Goal: Task Accomplishment & Management: Manage account settings

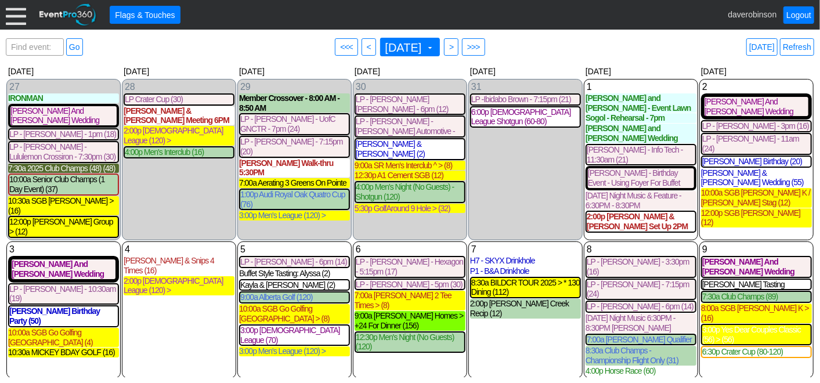
scroll to position [424, 0]
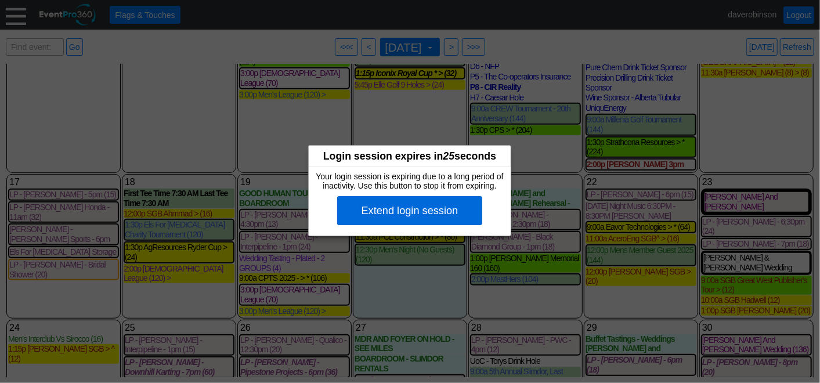
click at [438, 215] on div "Extend login session" at bounding box center [409, 210] width 145 height 29
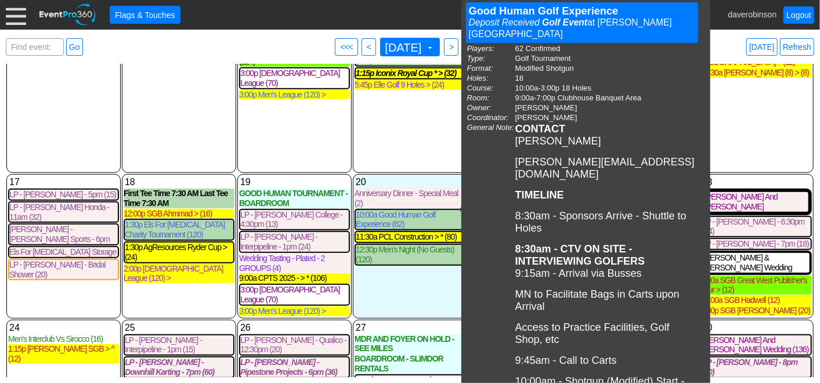
click at [405, 133] on div "13 [DATE] CREW TOURNAMENT - BOARDROOM CREW TOURNAMENT - BOARDROOM at [PERSON_NA…" at bounding box center [410, 64] width 114 height 218
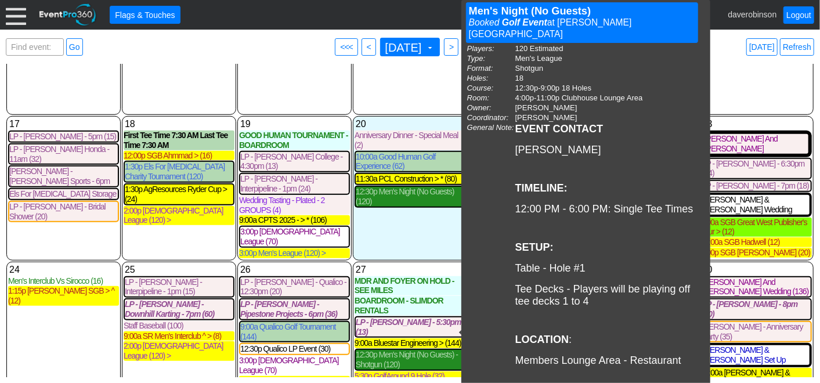
scroll to position [534, 0]
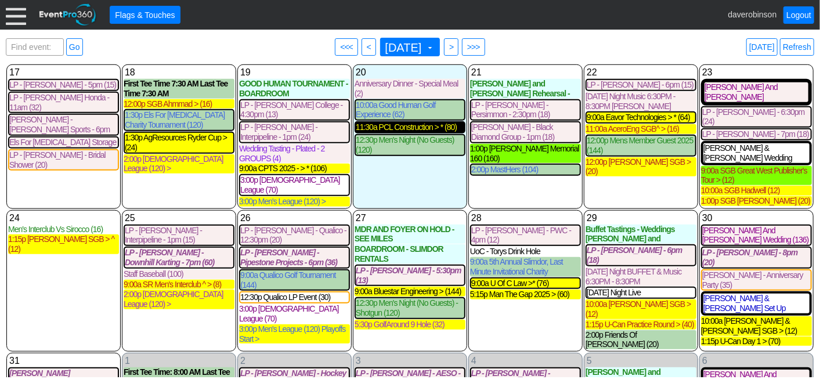
click at [411, 122] on div "11:30a PCL Construction > * (80)" at bounding box center [410, 127] width 109 height 10
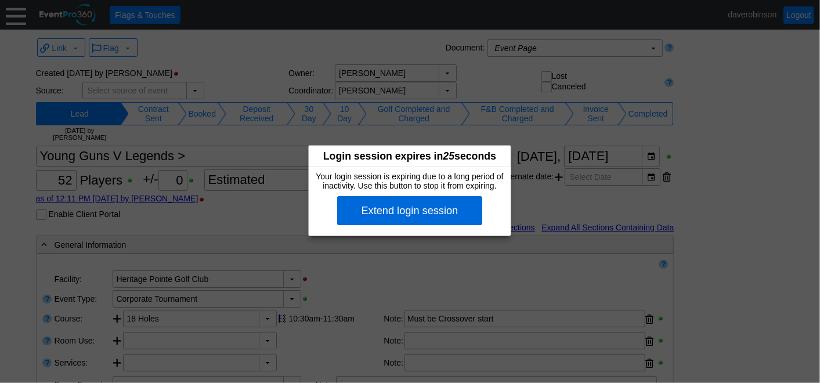
click at [414, 210] on div "Extend login session" at bounding box center [409, 210] width 145 height 29
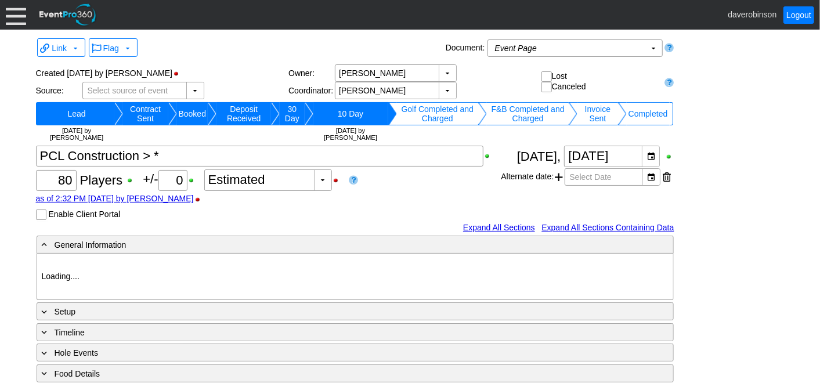
type input "Heritage Pointe Golf Club"
type input "Corporate Tournament"
type input "Scramble"
type input "Shotgun"
type input "Black"
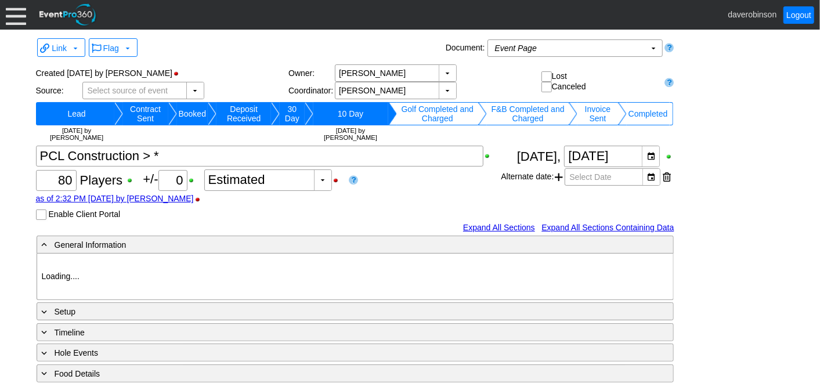
type input "Red"
type input "1170007"
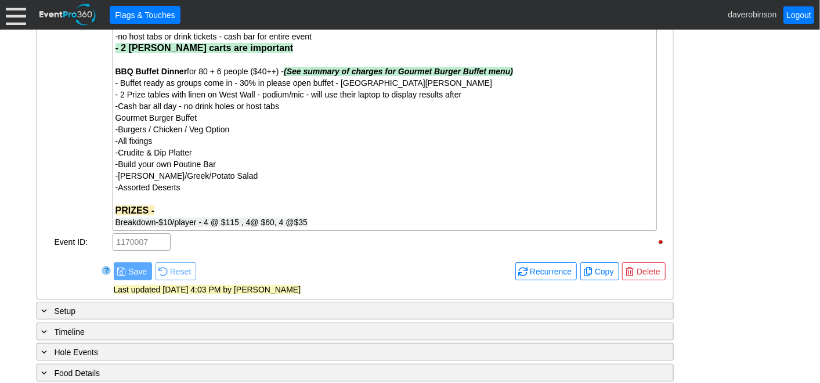
scroll to position [802, 0]
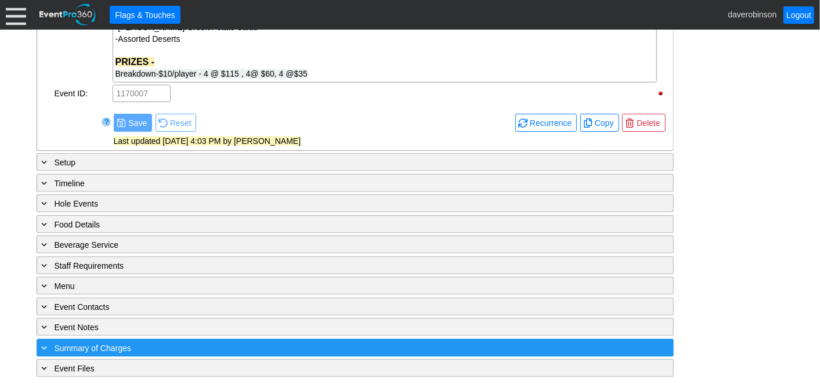
click at [96, 344] on span "Summary of Charges" at bounding box center [93, 348] width 77 height 9
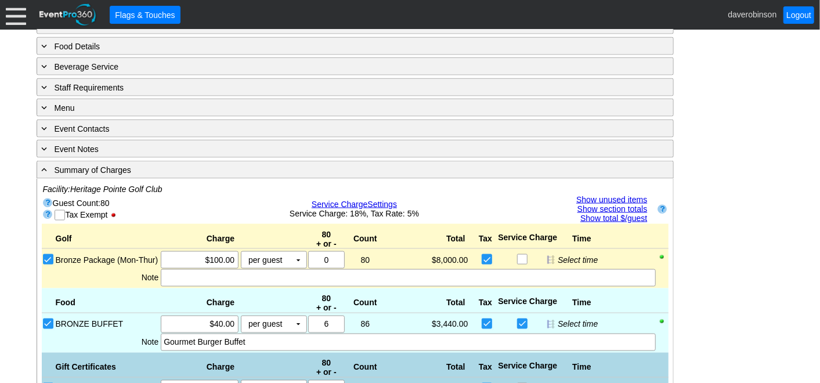
scroll to position [972, 0]
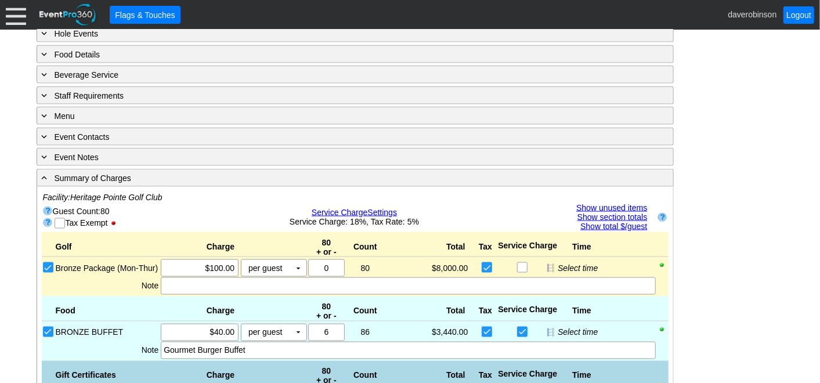
click at [619, 203] on link "Show unused items" at bounding box center [611, 207] width 71 height 9
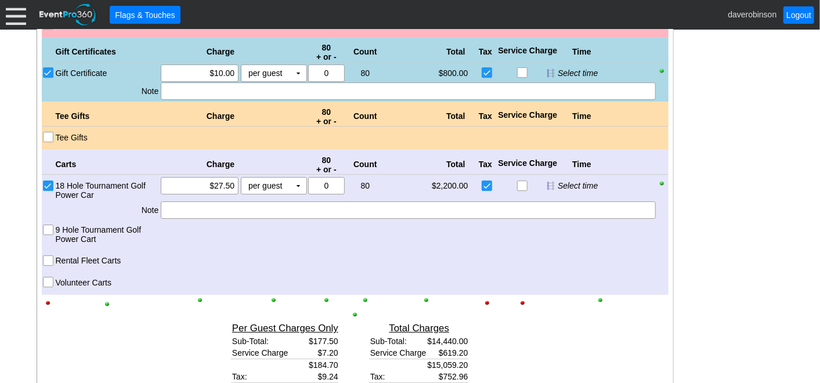
scroll to position [2197, 0]
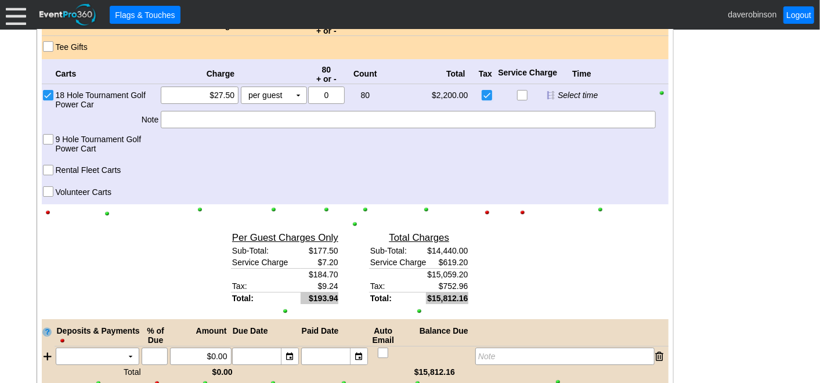
click at [46, 187] on input "Volunteer Carts" at bounding box center [50, 193] width 12 height 12
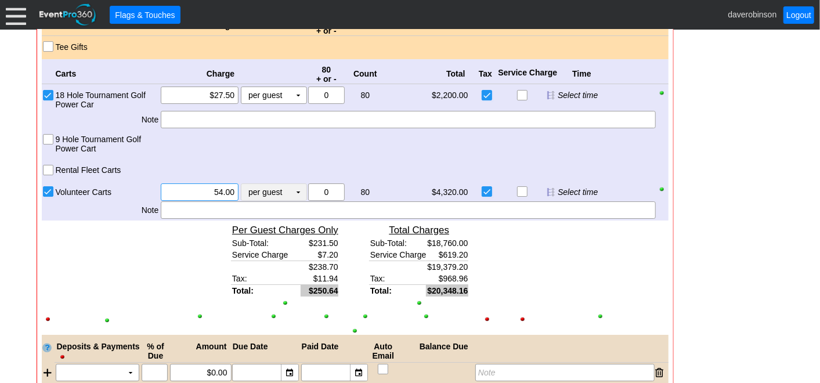
drag, startPoint x: 202, startPoint y: 185, endPoint x: 244, endPoint y: 193, distance: 43.0
click at [244, 193] on div "Χ 54.00 per guest Χ ▼ Upcharge" at bounding box center [233, 191] width 147 height 17
type input "$50.00"
click at [337, 188] on input "0" at bounding box center [326, 192] width 28 height 16
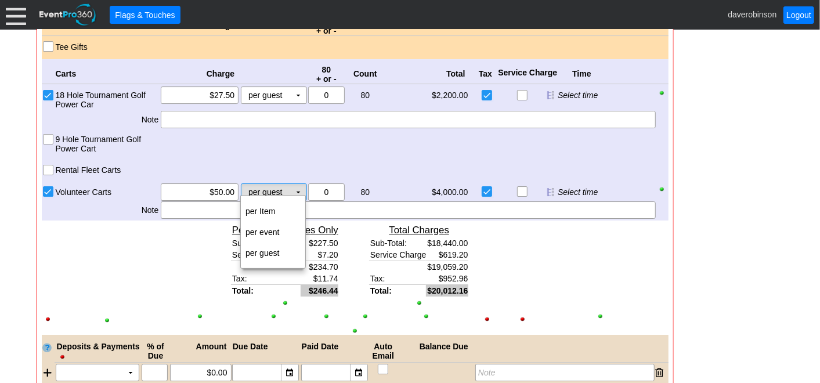
click at [295, 189] on td "▼" at bounding box center [298, 192] width 16 height 16
click at [286, 209] on td "per Item" at bounding box center [273, 211] width 64 height 21
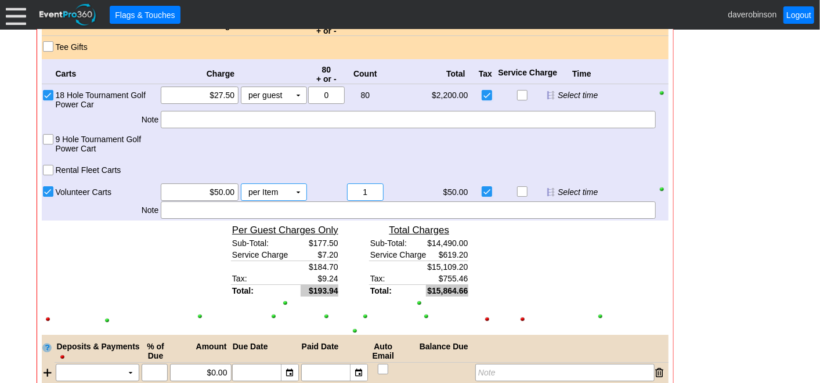
drag, startPoint x: 373, startPoint y: 189, endPoint x: 344, endPoint y: 188, distance: 29.0
click at [344, 188] on div "Χ 0 80 Χ 1" at bounding box center [346, 191] width 78 height 17
type input "3"
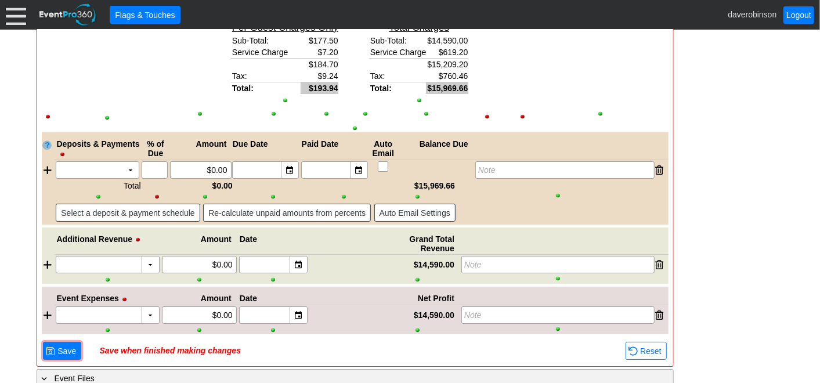
scroll to position [2411, 0]
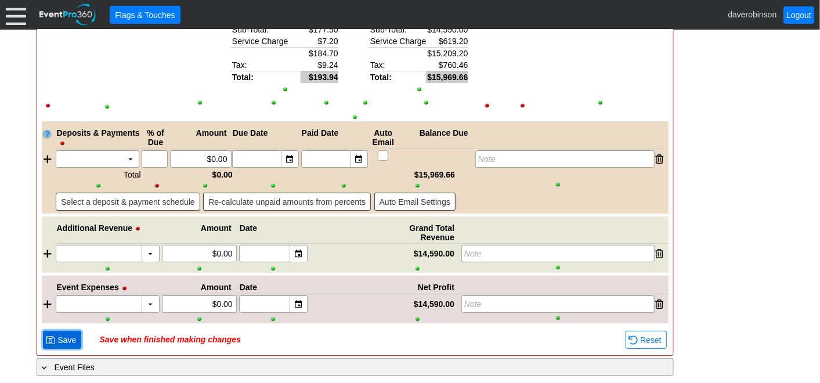
click at [67, 336] on span "Save" at bounding box center [66, 340] width 23 height 12
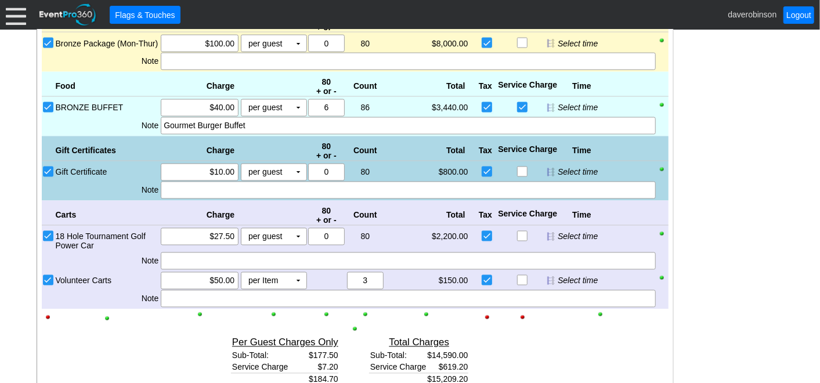
scroll to position [1176, 0]
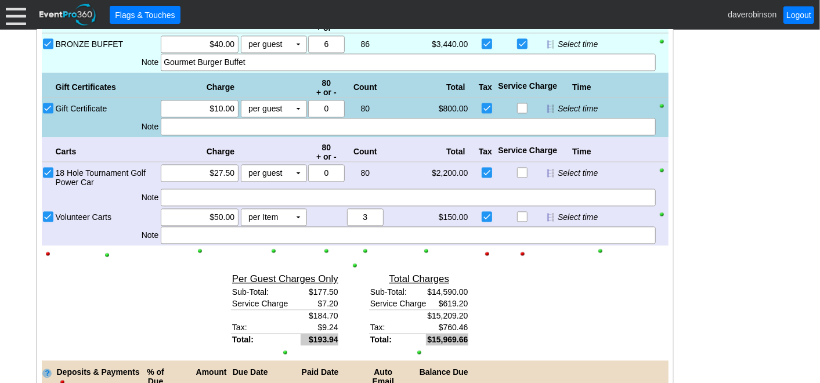
scroll to position [1203, 0]
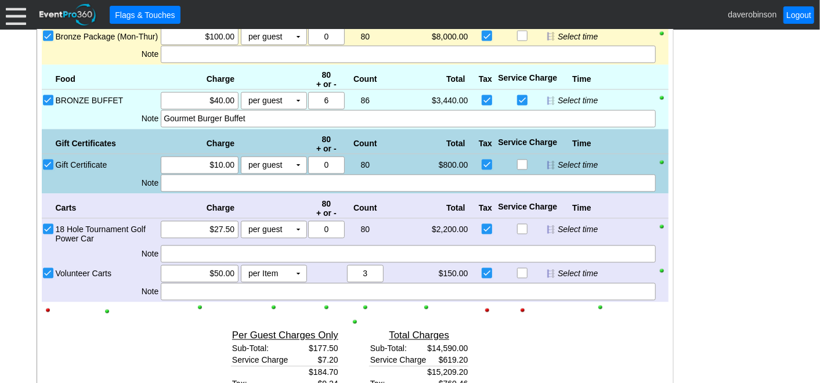
click at [48, 161] on input "Gift Certificate" at bounding box center [50, 166] width 12 height 12
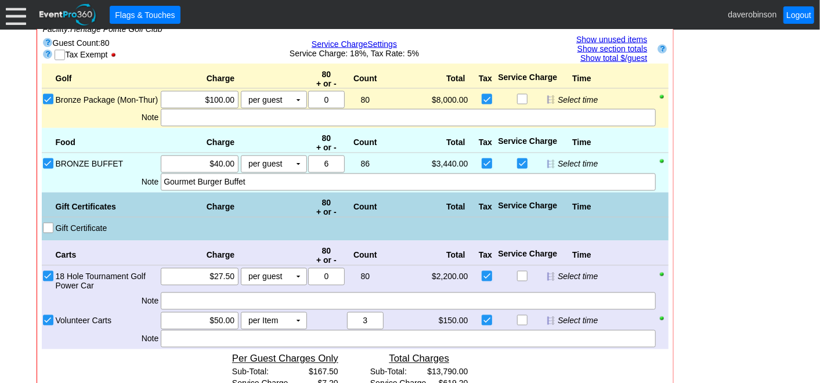
scroll to position [1139, 0]
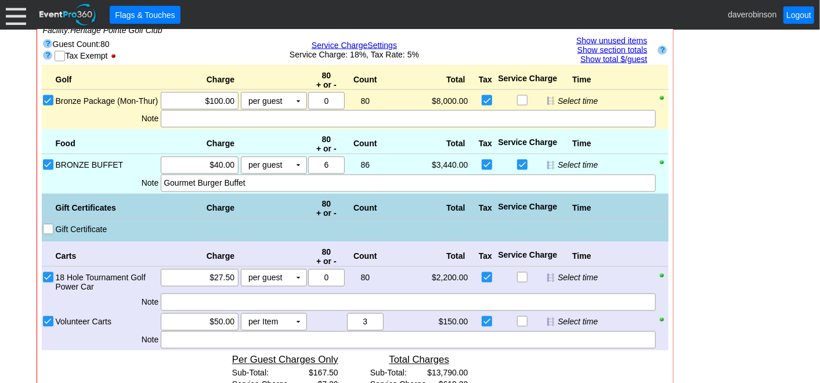
click at [49, 225] on input "Gift Certificate" at bounding box center [50, 231] width 12 height 12
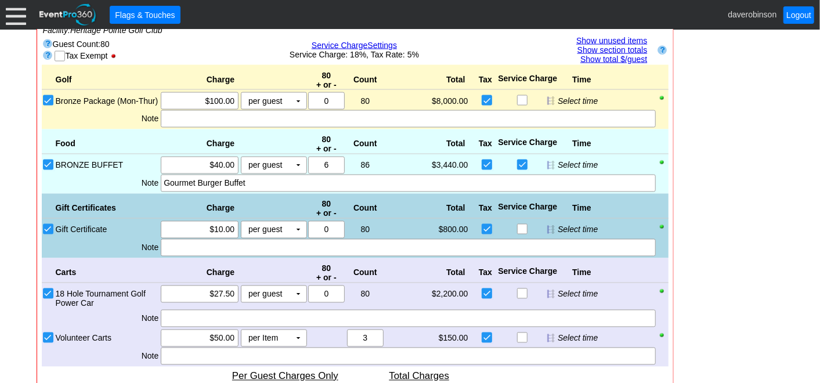
click at [483, 225] on input "checkbox" at bounding box center [488, 231] width 12 height 12
checkbox input "false"
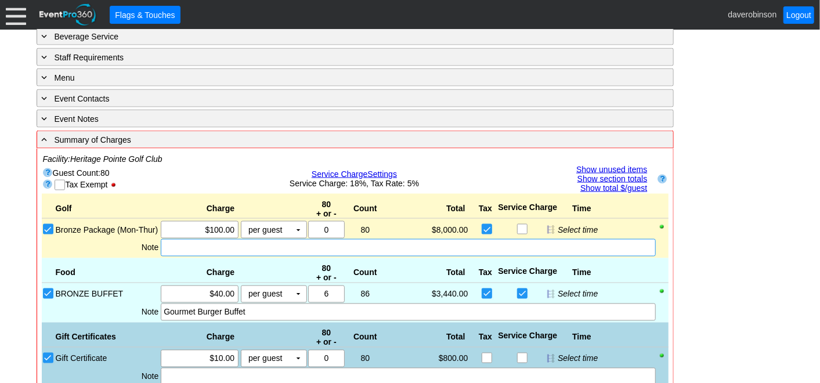
click at [240, 248] on div at bounding box center [408, 247] width 495 height 17
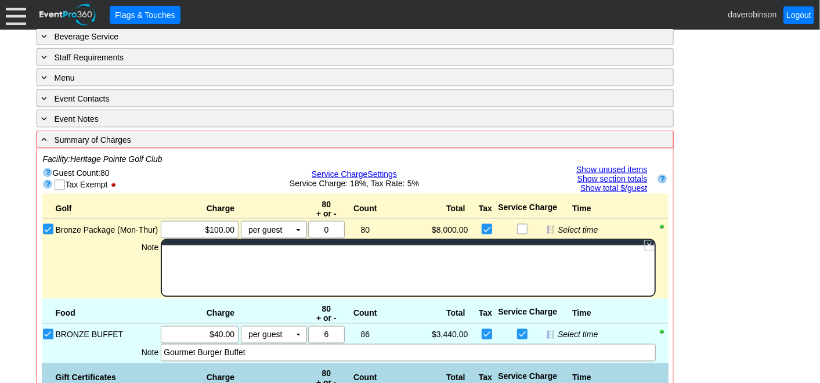
scroll to position [0, 0]
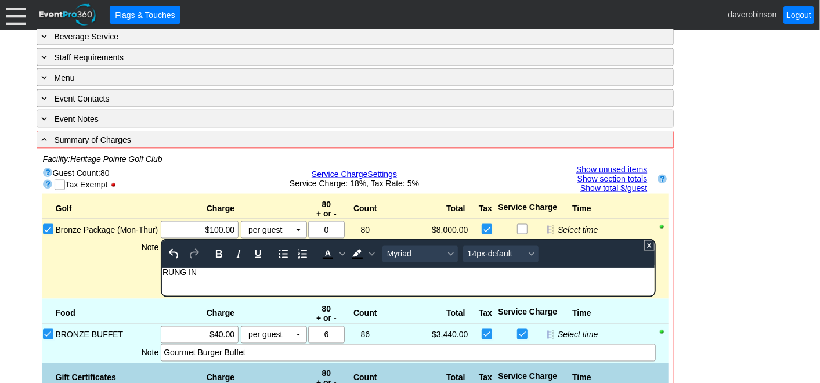
drag, startPoint x: 211, startPoint y: 277, endPoint x: 346, endPoint y: 514, distance: 272.2
click at [162, 268] on html "RUNG IN" at bounding box center [408, 275] width 492 height 15
click at [214, 253] on icon "Bold" at bounding box center [219, 254] width 14 height 14
click at [370, 252] on span "Background color Black" at bounding box center [371, 254] width 9 height 16
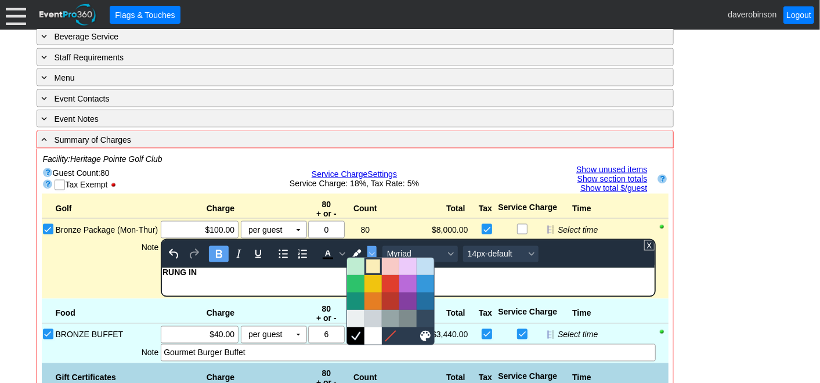
click at [375, 262] on div at bounding box center [373, 266] width 14 height 14
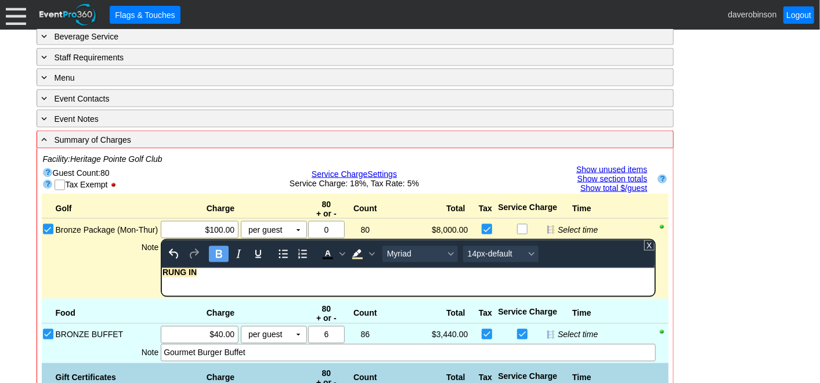
click at [319, 283] on html "RUNG IN" at bounding box center [408, 275] width 492 height 15
drag, startPoint x: 207, startPoint y: 274, endPoint x: 96, endPoint y: 271, distance: 110.9
click at [162, 271] on html "RUNG IN" at bounding box center [408, 275] width 492 height 15
copy strong "RUNG IN"
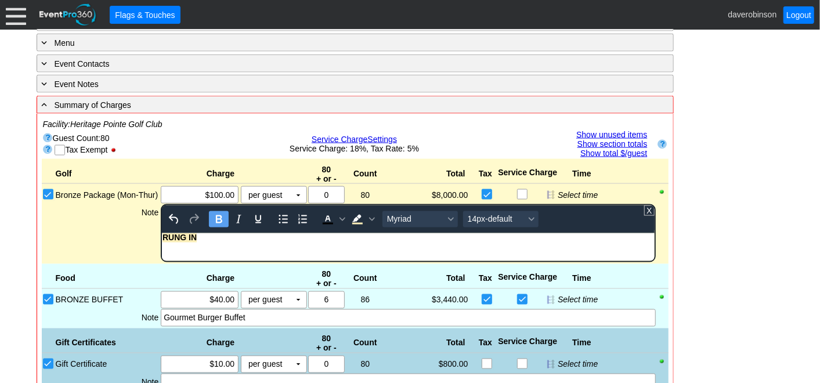
scroll to position [1075, 0]
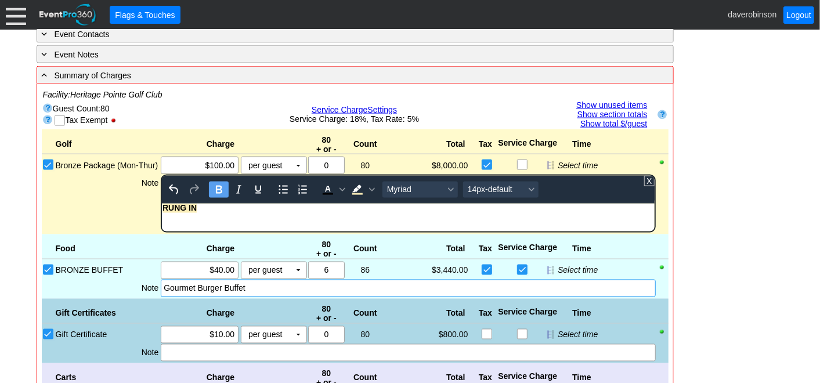
click at [163, 282] on div "Golf Charge 80 + or - Count Total Tax Service Charge Time Bronze Package (Mon-T…" at bounding box center [355, 357] width 627 height 457
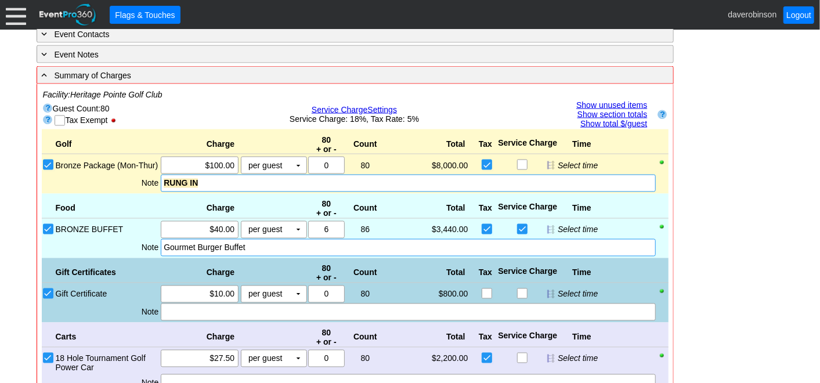
click at [164, 243] on div "Gourmet Burger Buffet" at bounding box center [408, 248] width 489 height 12
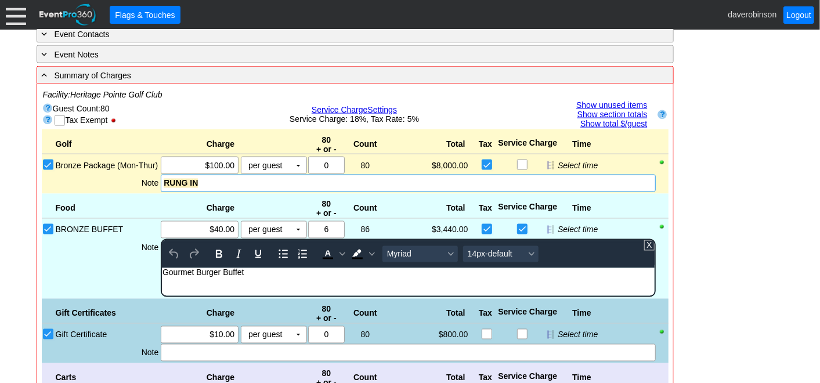
scroll to position [0, 0]
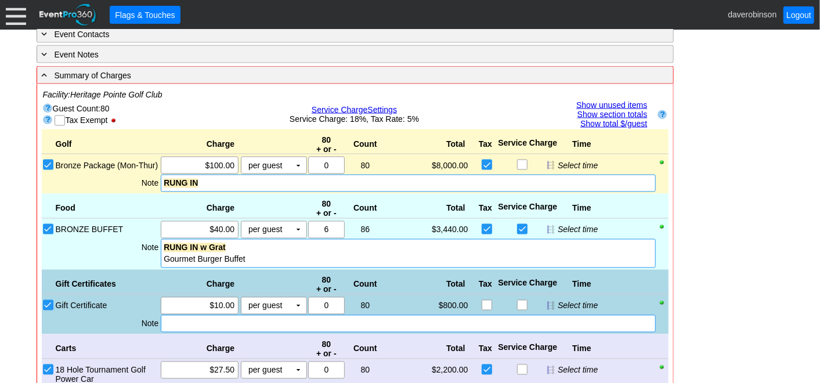
click at [189, 352] on div "Golf Charge 80 + or - Count Total Tax Service Charge Time Bronze Package (Mon-T…" at bounding box center [355, 343] width 627 height 428
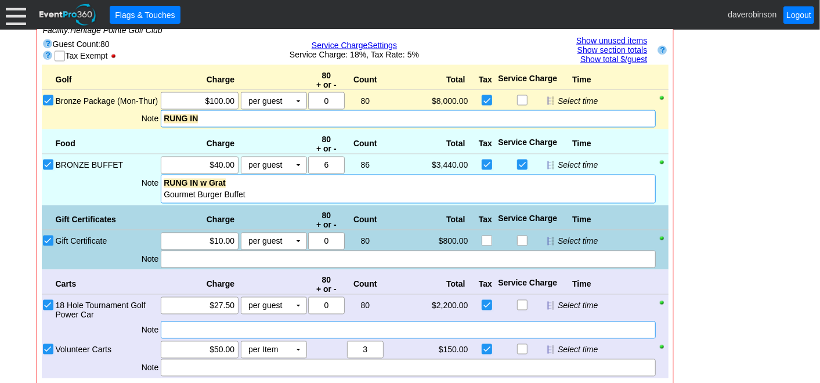
click at [183, 330] on div at bounding box center [408, 330] width 495 height 17
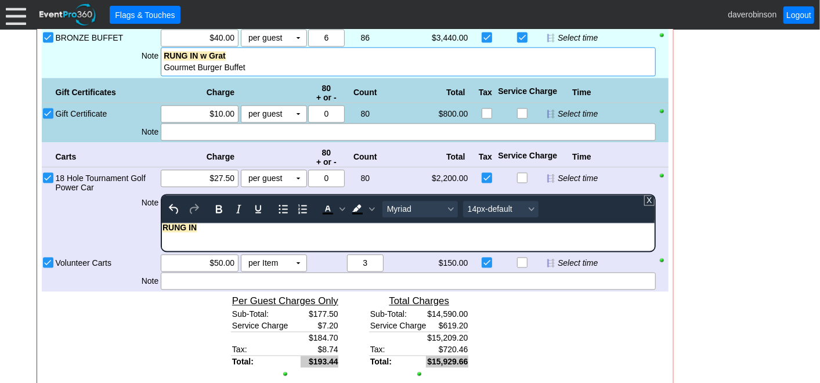
scroll to position [1268, 0]
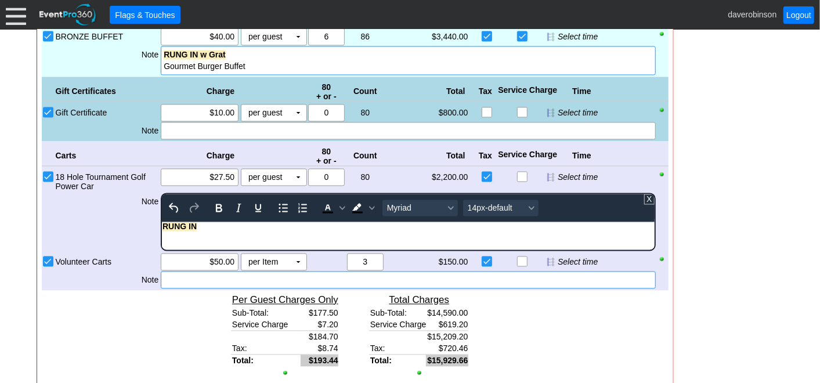
click at [189, 274] on div "Golf Charge 80 + or - Count Total Tax Service Charge Time Bronze Package (Mon-T…" at bounding box center [355, 170] width 627 height 469
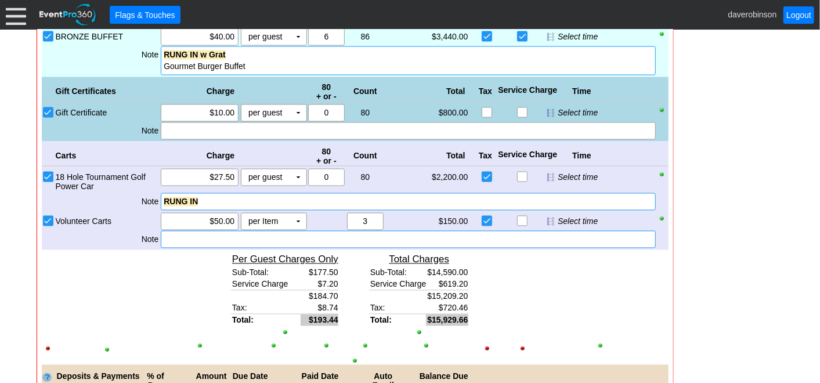
click at [172, 236] on div at bounding box center [408, 238] width 495 height 17
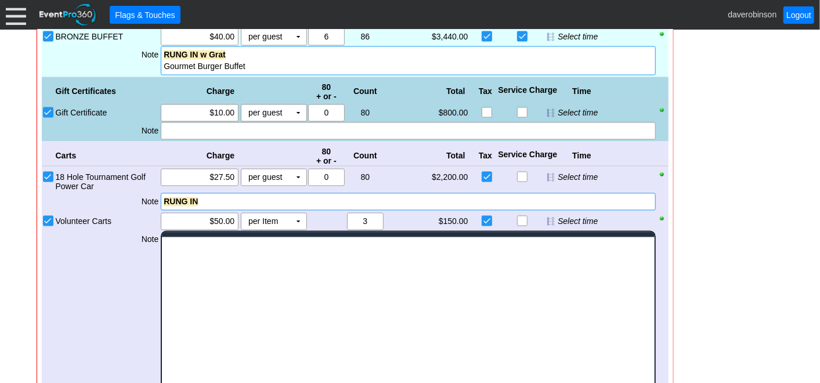
scroll to position [0, 0]
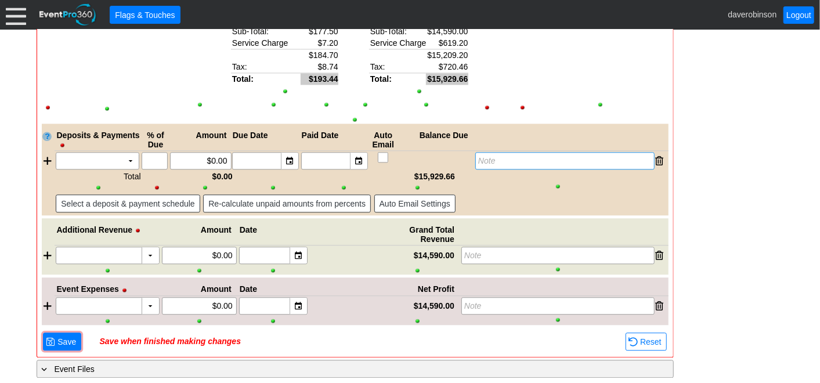
scroll to position [1510, 0]
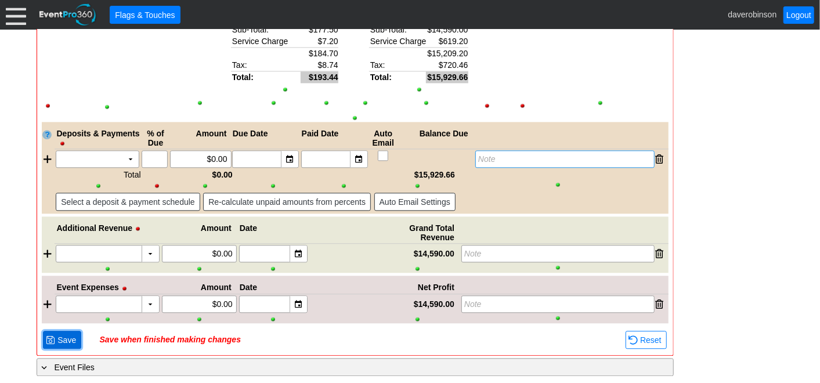
click at [53, 340] on span at bounding box center [50, 340] width 9 height 9
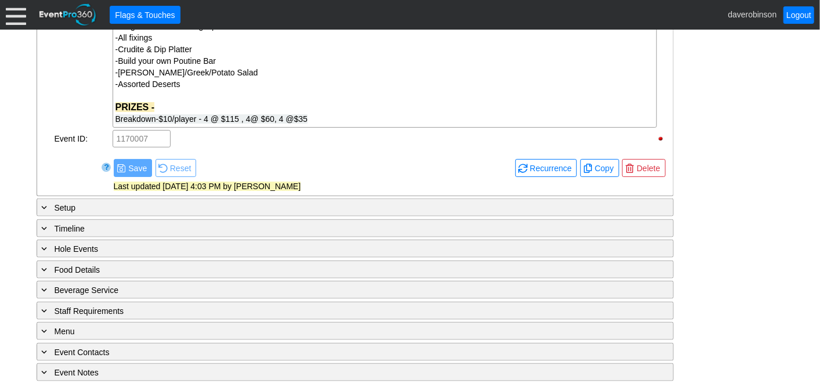
scroll to position [736, 0]
